Goal: Information Seeking & Learning: Check status

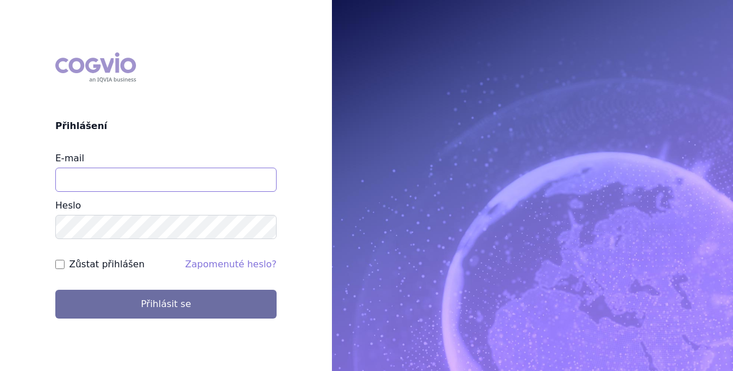
click at [183, 178] on input "E-mail" at bounding box center [165, 180] width 221 height 24
type input "petra.galusova@sobi.com"
click at [55, 290] on button "Přihlásit se" at bounding box center [165, 304] width 221 height 29
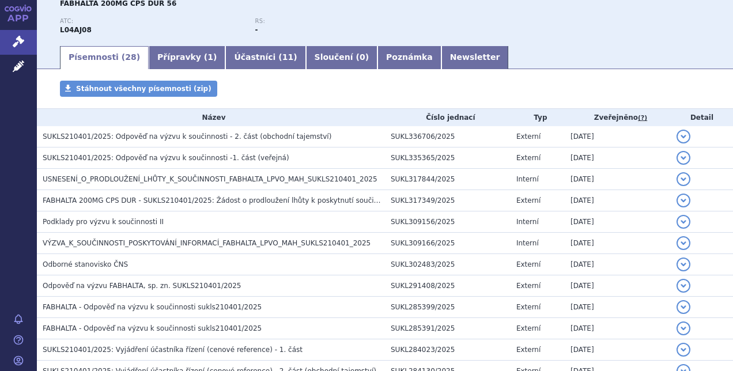
scroll to position [148, 0]
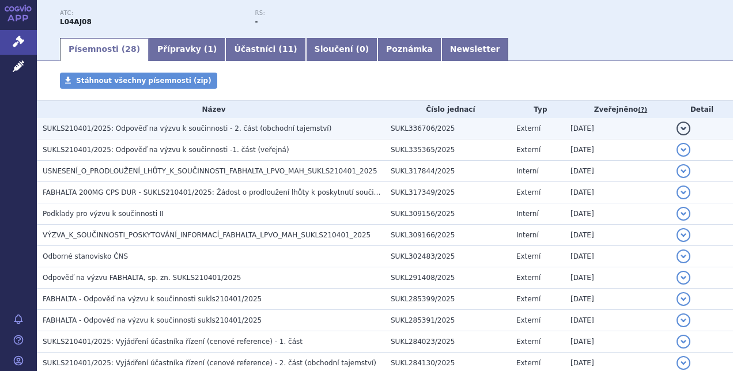
click at [222, 133] on span "SUKLS210401/2025: Odpověď na výzvu k součinnosti - 2. část (obchodní tajemství)" at bounding box center [187, 129] width 289 height 8
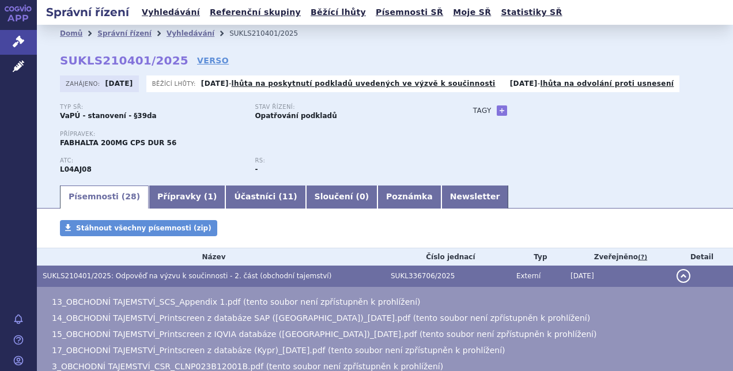
scroll to position [36, 0]
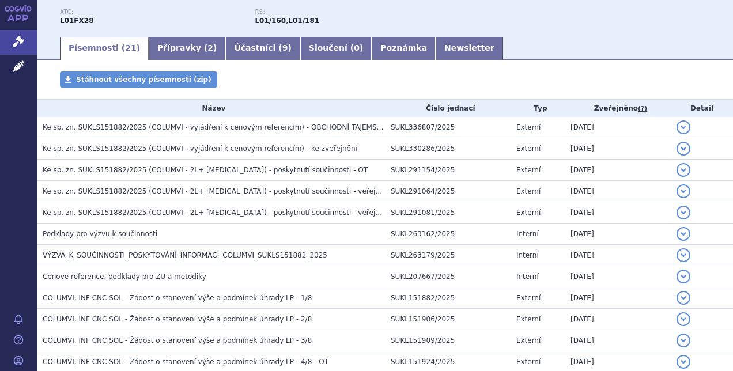
scroll to position [162, 0]
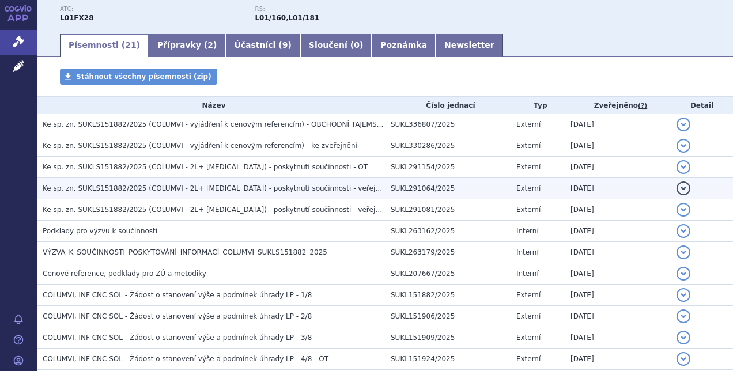
click at [190, 190] on span "Ke sp. zn. SUKLS151882/2025 (COLUMVI - 2L+ DLBCL) - poskytnutí součinnosti - ve…" at bounding box center [222, 189] width 358 height 8
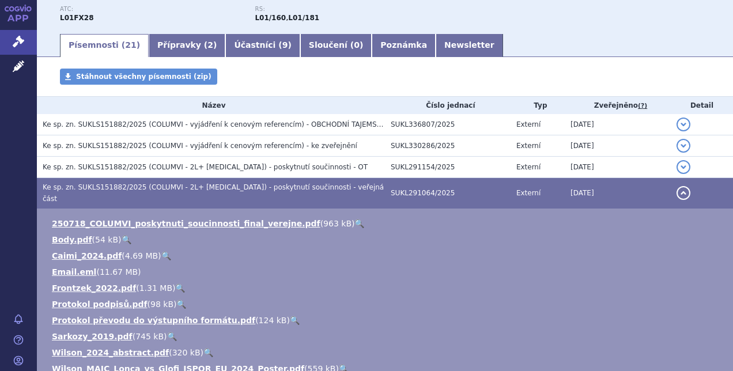
click at [355, 219] on link "🔍" at bounding box center [360, 223] width 10 height 9
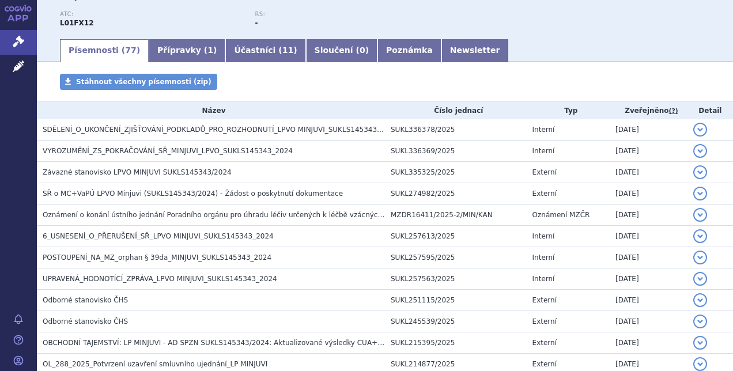
scroll to position [160, 0]
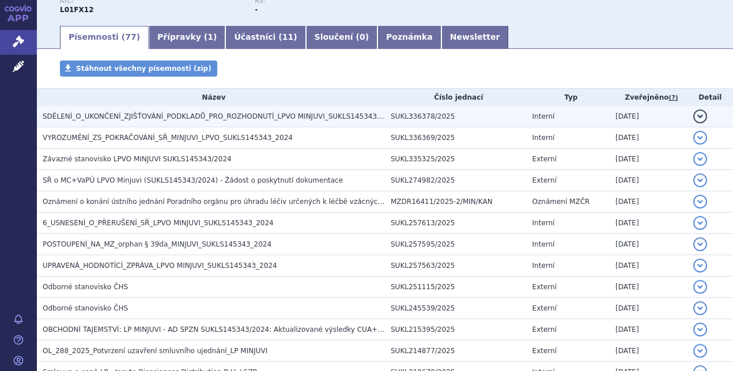
click at [217, 117] on span "SDĚLENÍ_O_UKONČENÍ_ZJIŠŤOVÁNÍ_PODKLADŮ_PRO_ROZHODNUTÍ_LPVO MINJUVI_SUKLS145343_…" at bounding box center [221, 116] width 356 height 8
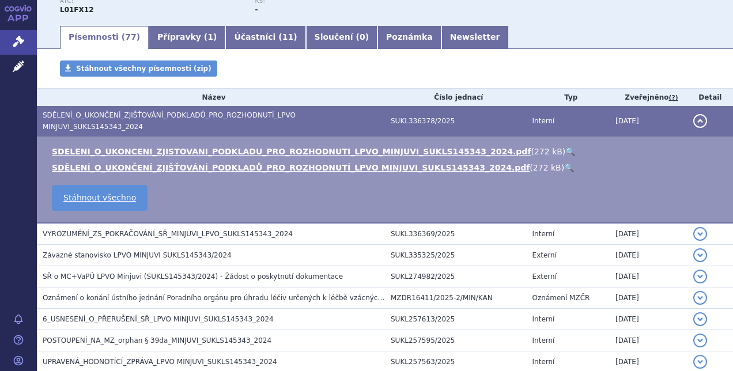
click at [566, 147] on link "🔍" at bounding box center [571, 151] width 10 height 9
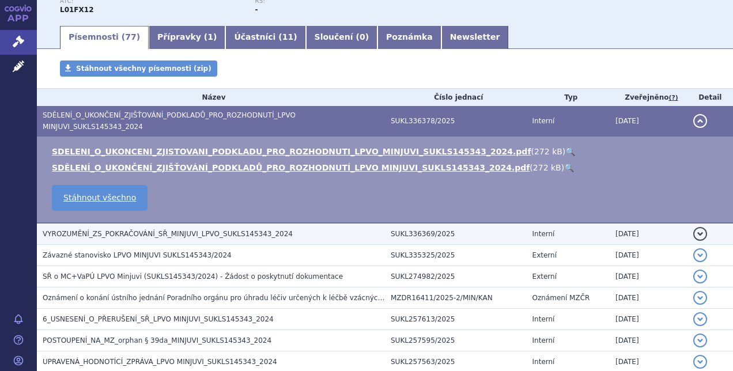
click at [201, 230] on h3 "VYROZUMĚNÍ_ZS_POKRAČOVÁNÍ_SŘ_MINJUVI_LPVO_SUKLS145343_2024" at bounding box center [214, 234] width 343 height 12
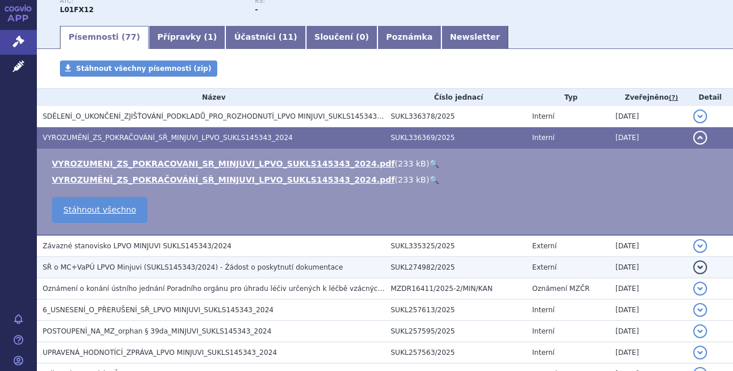
click at [293, 269] on span "SŘ o MC+VaPÚ LPVO Minjuvi (SUKLS145343/2024) - Žádost o poskytnutí dokumentace" at bounding box center [193, 268] width 300 height 8
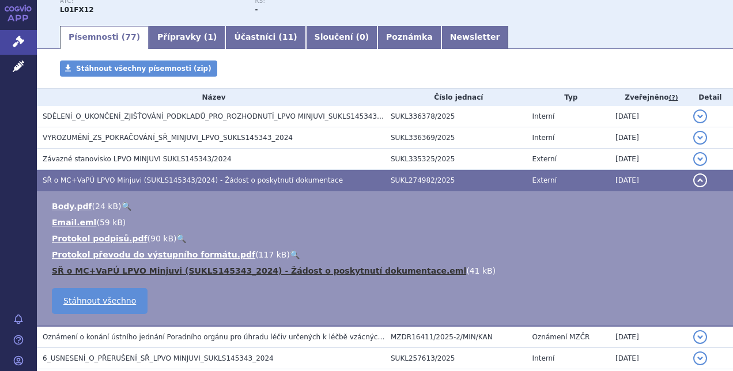
click at [373, 269] on link "SŘ o MC+VaPÚ LPVO Minjuvi (SUKLS145343_2024) - Žádost o poskytnutí dokumentace.…" at bounding box center [259, 270] width 415 height 9
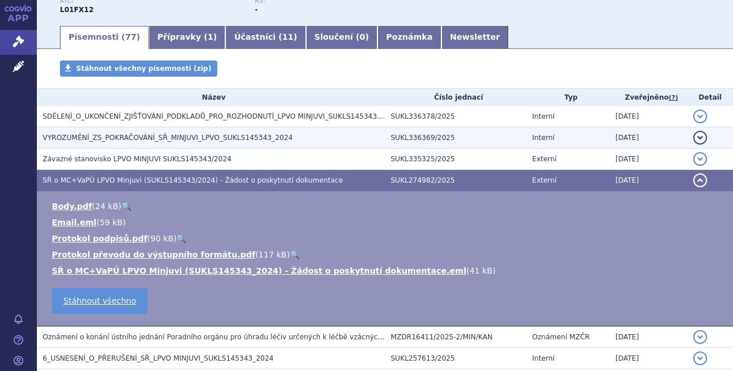
click at [262, 131] on td "VYROZUMĚNÍ_ZS_POKRAČOVÁNÍ_SŘ_MINJUVI_LPVO_SUKLS145343_2024" at bounding box center [211, 137] width 348 height 21
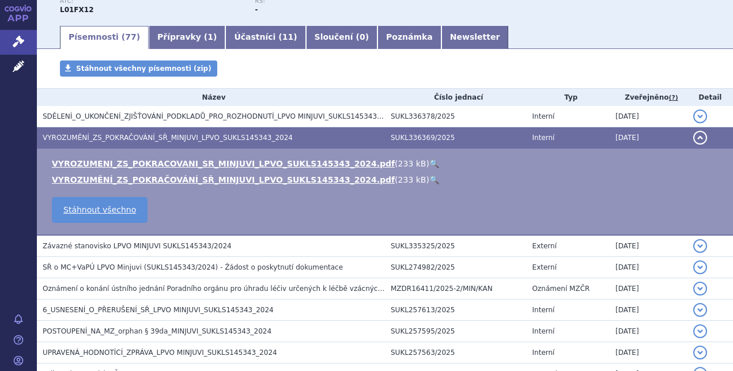
click at [430, 163] on link "🔍" at bounding box center [435, 163] width 10 height 9
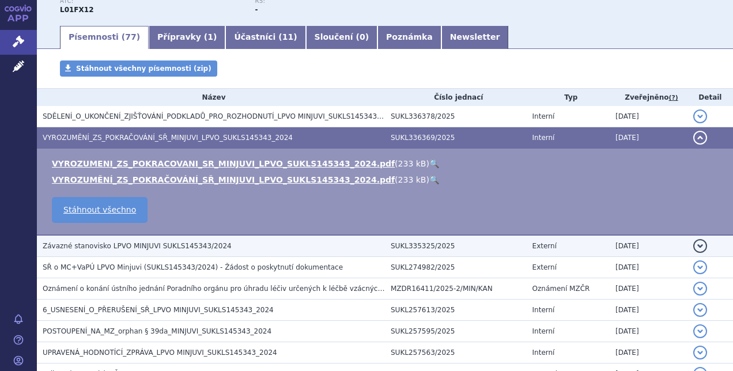
click at [147, 246] on span "Závazné stanovisko LPVO MINJUVI SUKLS145343/2024" at bounding box center [137, 246] width 189 height 8
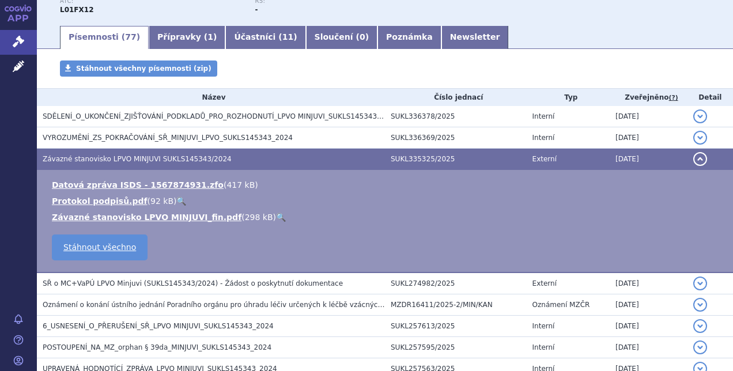
click at [276, 217] on link "🔍" at bounding box center [281, 217] width 10 height 9
